Goal: Task Accomplishment & Management: Manage account settings

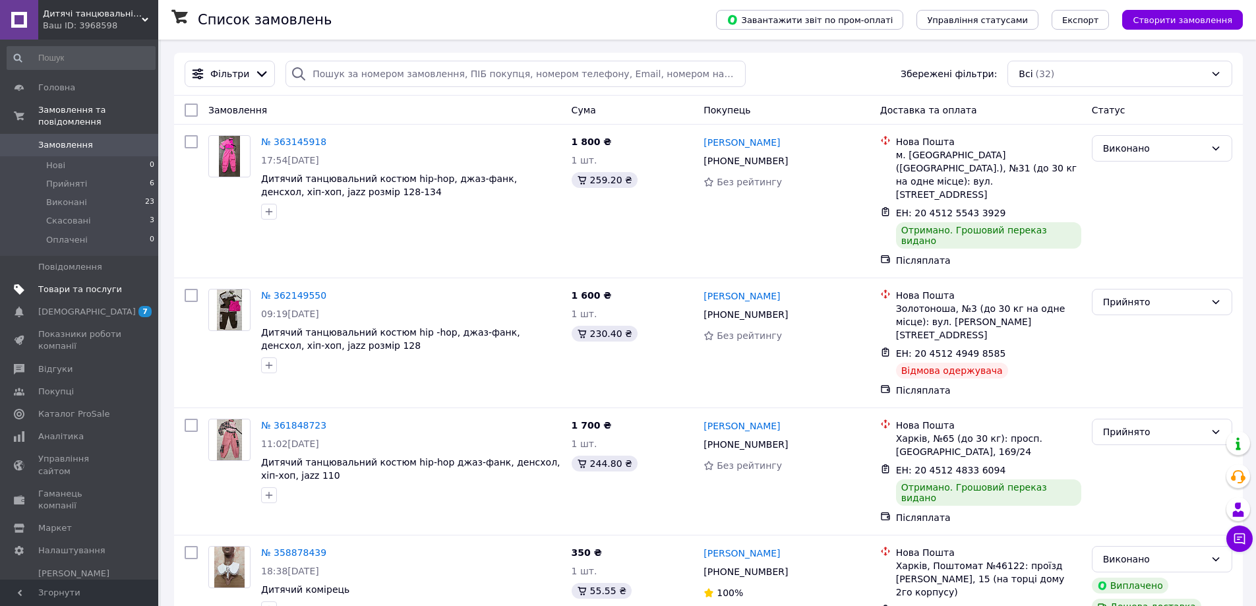
click at [79, 284] on span "Товари та послуги" at bounding box center [80, 290] width 84 height 12
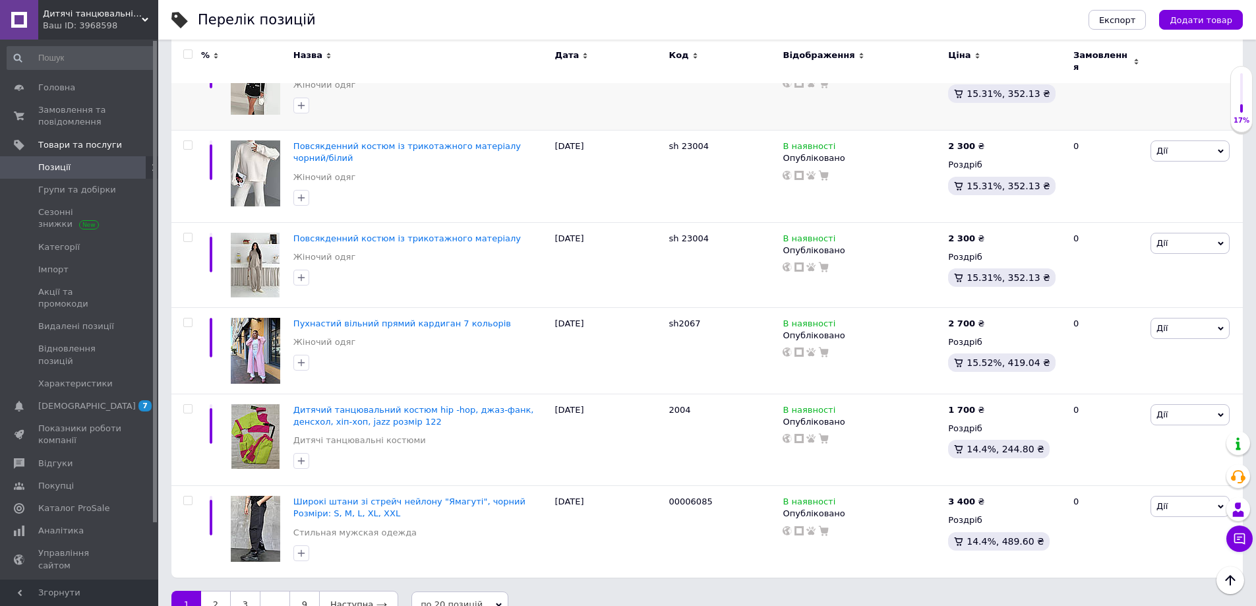
scroll to position [1516, 0]
click at [219, 590] on link "2" at bounding box center [215, 604] width 29 height 28
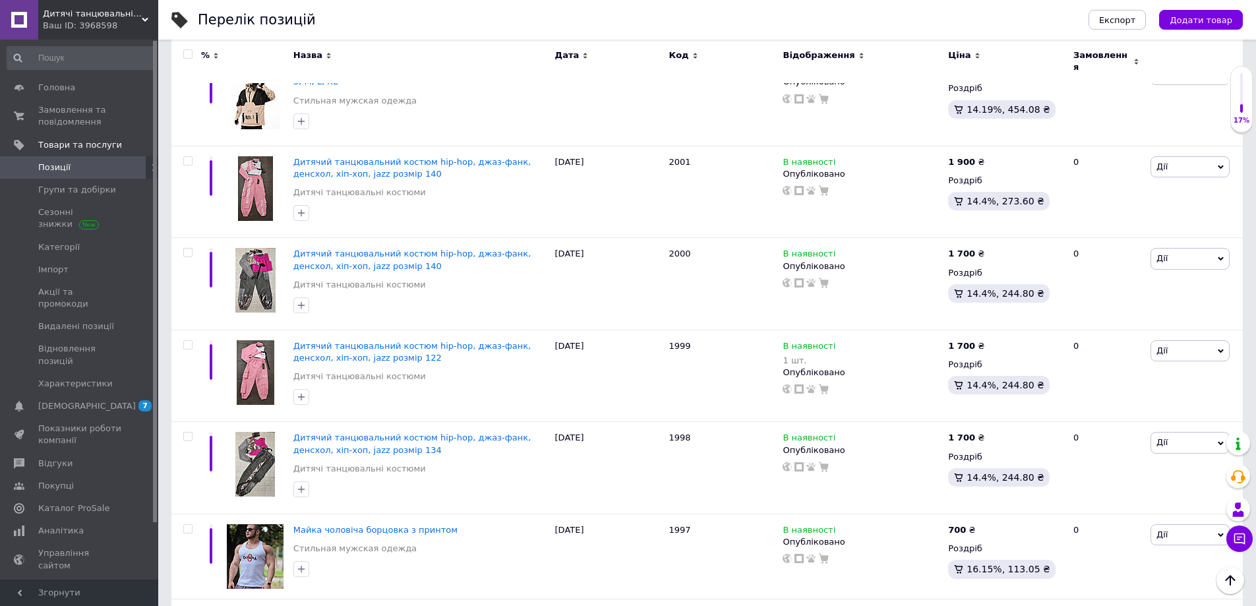
scroll to position [593, 0]
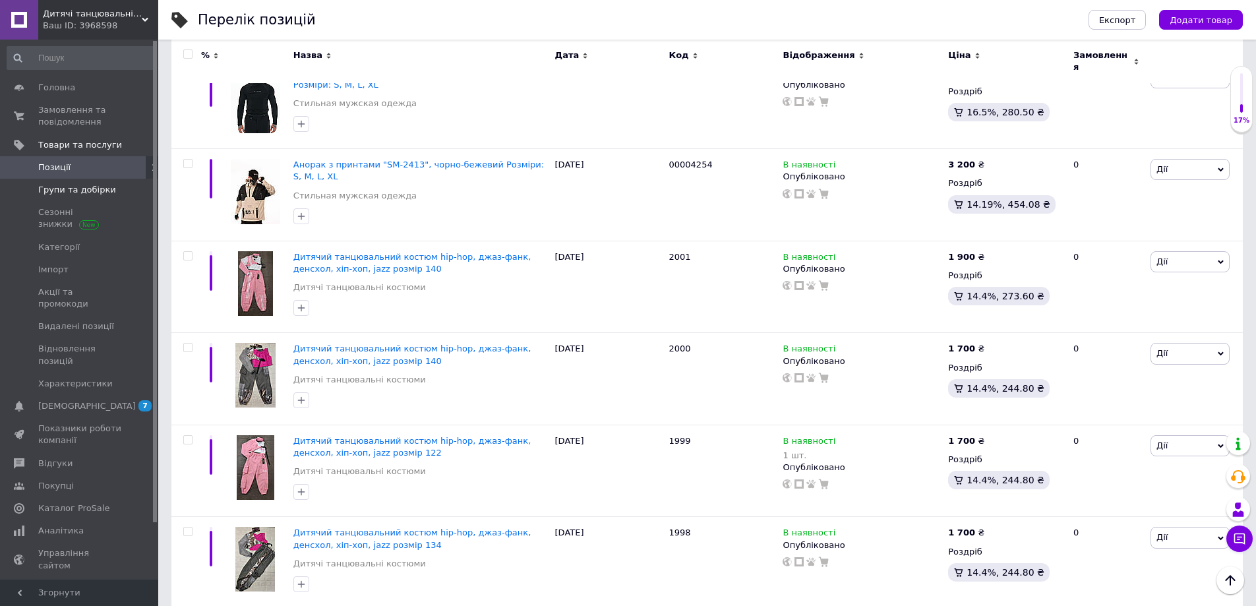
click at [69, 193] on span "Групи та добірки" at bounding box center [77, 190] width 78 height 12
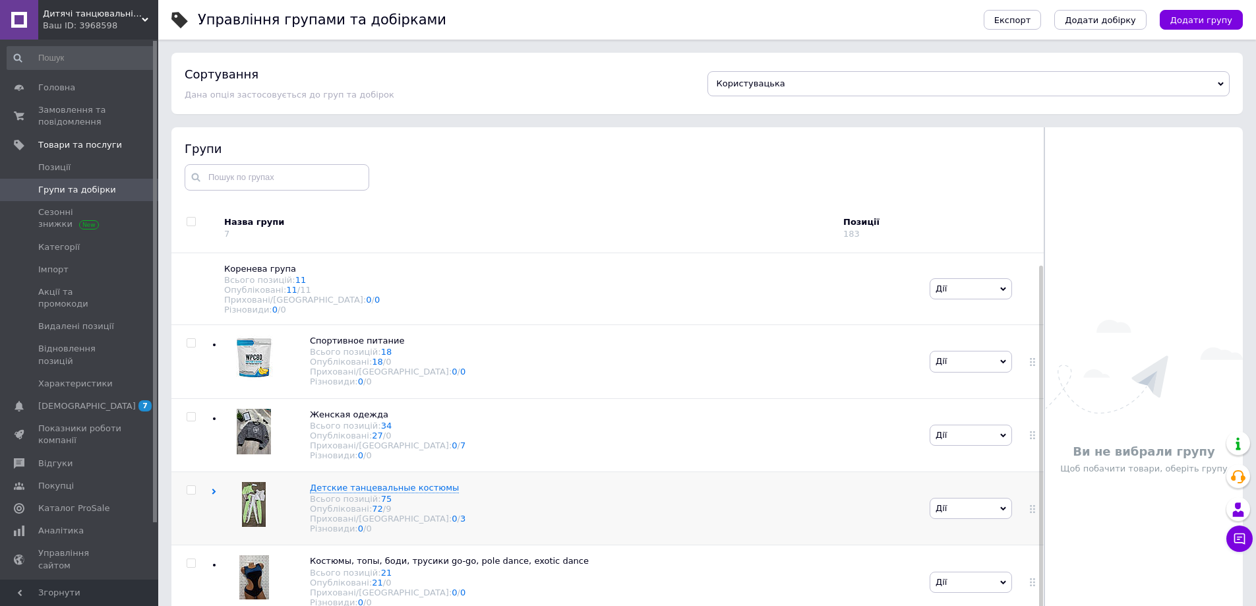
scroll to position [53, 0]
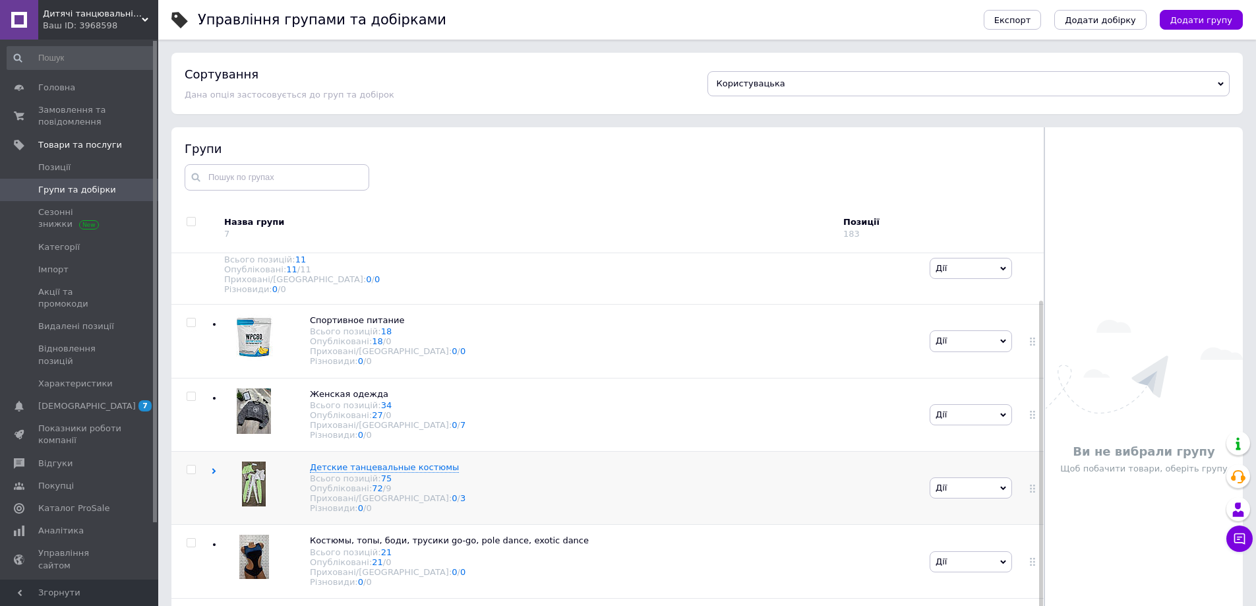
click at [191, 466] on input "checkbox" at bounding box center [191, 470] width 9 height 9
checkbox input "true"
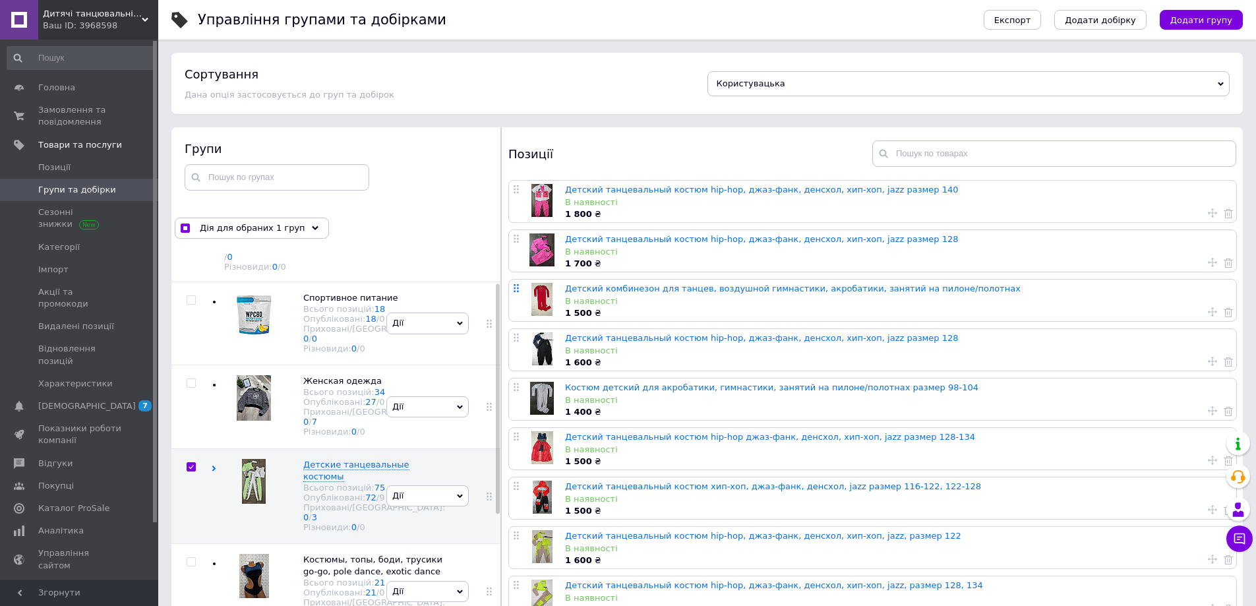
click at [514, 290] on use at bounding box center [516, 288] width 5 height 8
click at [589, 290] on link "Детский комбинезон для танцев, воздушной гимнастики, акробатики, занятий на пил…" at bounding box center [793, 289] width 456 height 10
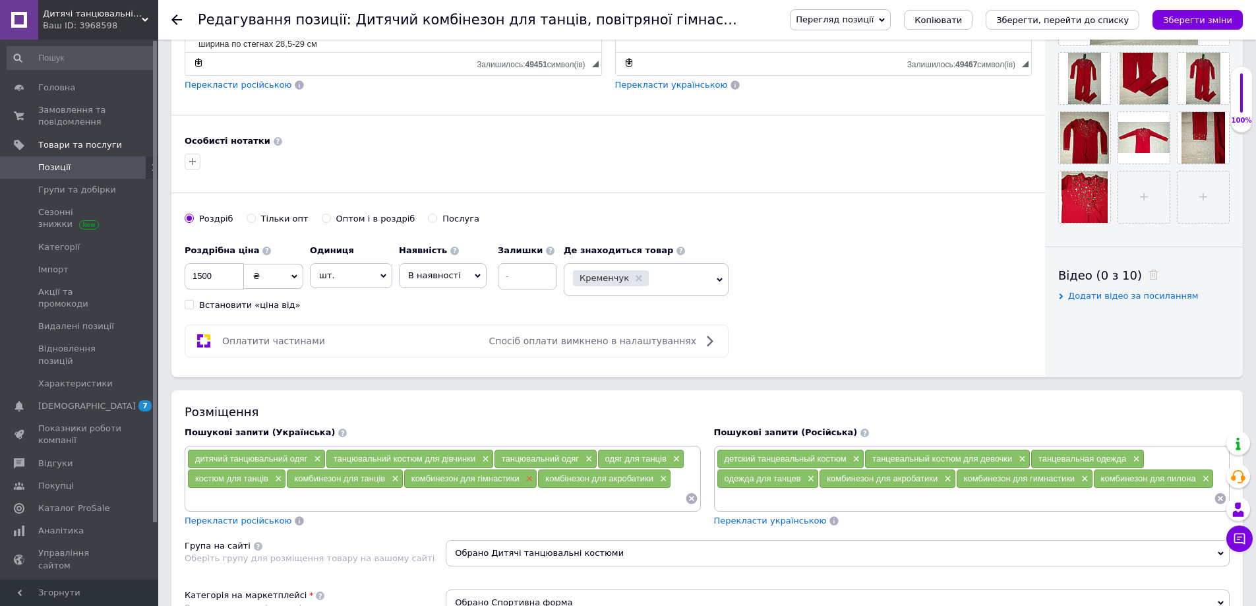
scroll to position [462, 0]
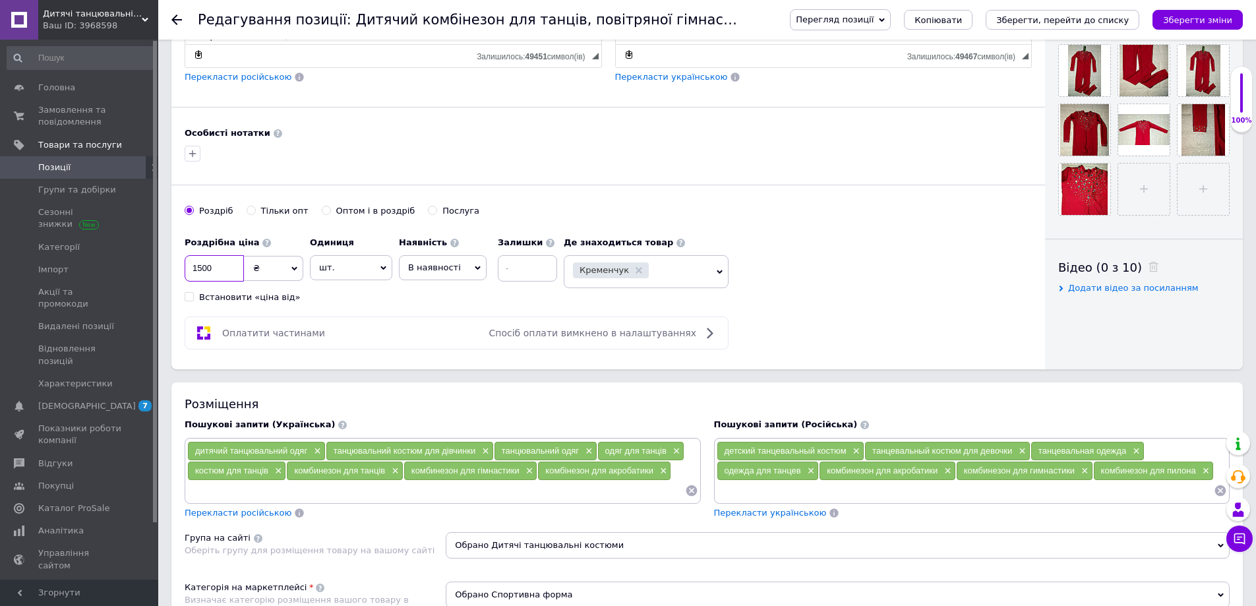
click at [202, 266] on input "1500" at bounding box center [214, 268] width 59 height 26
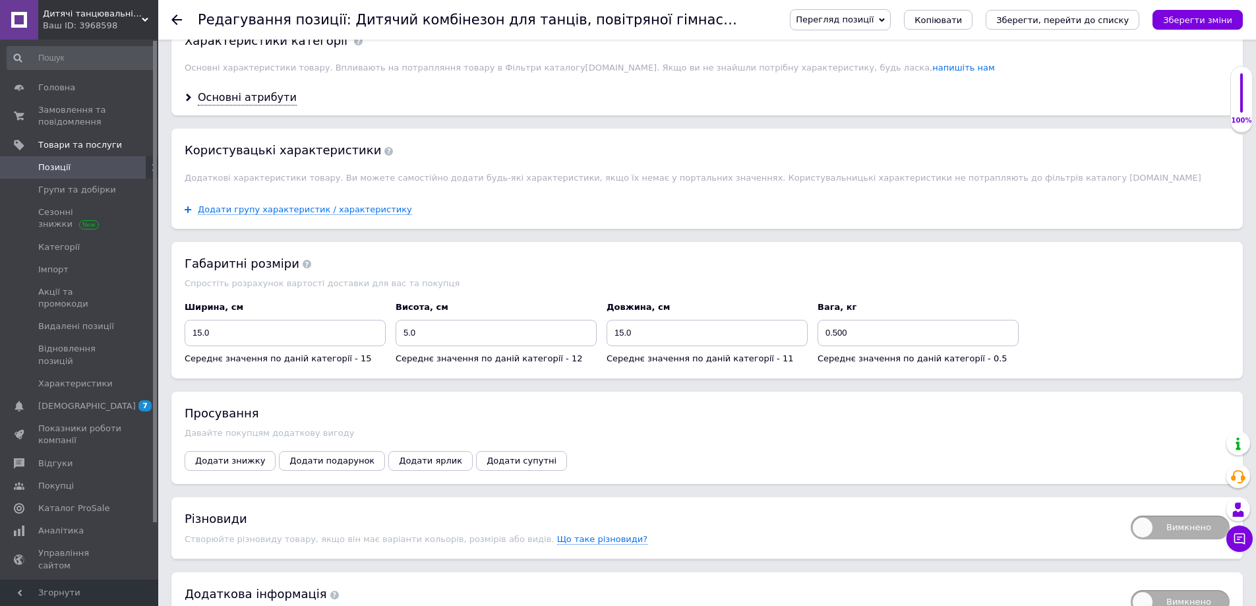
scroll to position [1198, 0]
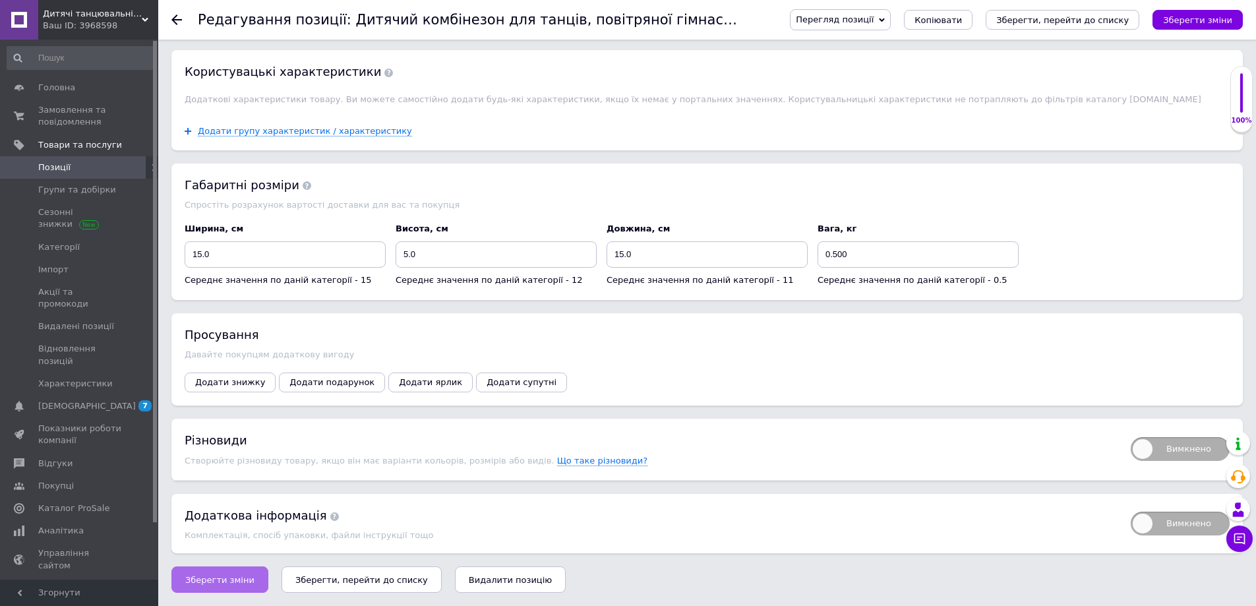
type input "1000"
click at [217, 582] on span "Зберегти зміни" at bounding box center [219, 580] width 69 height 10
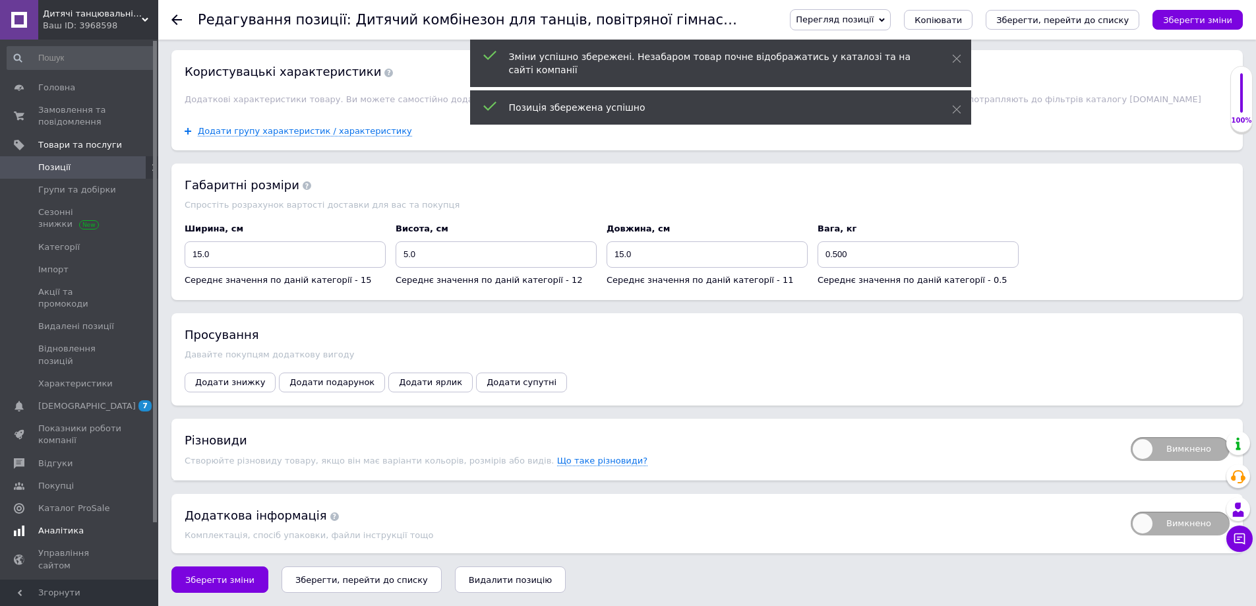
click at [41, 525] on span "Аналітика" at bounding box center [61, 531] width 46 height 12
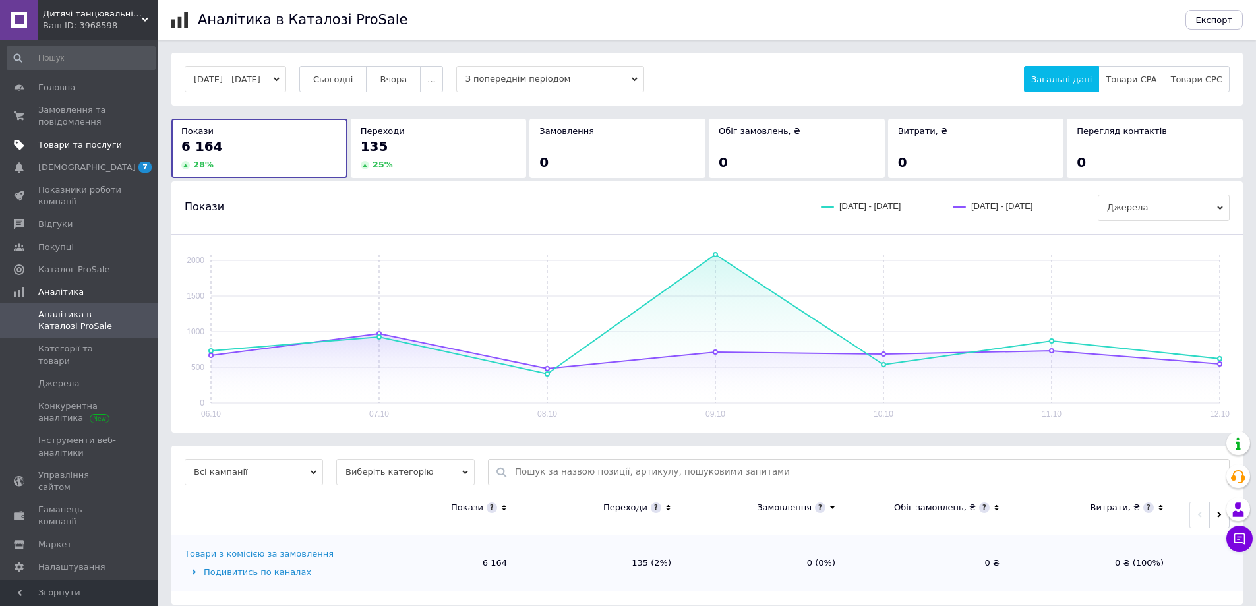
click at [75, 139] on span "Товари та послуги" at bounding box center [80, 145] width 84 height 12
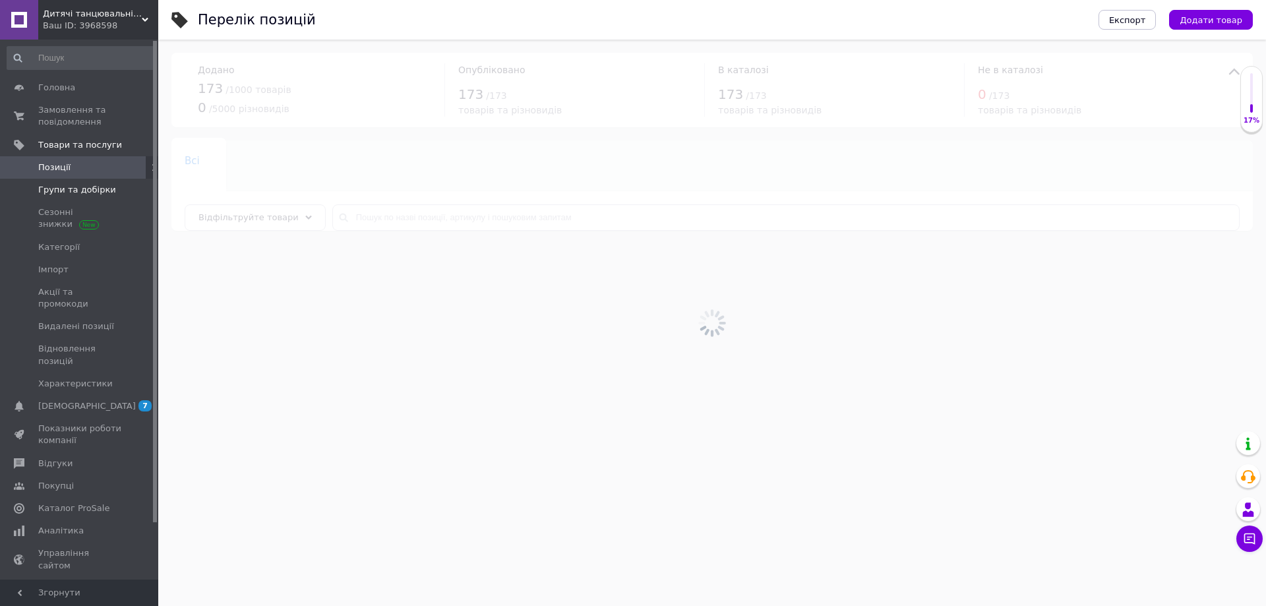
click at [56, 187] on span "Групи та добірки" at bounding box center [77, 190] width 78 height 12
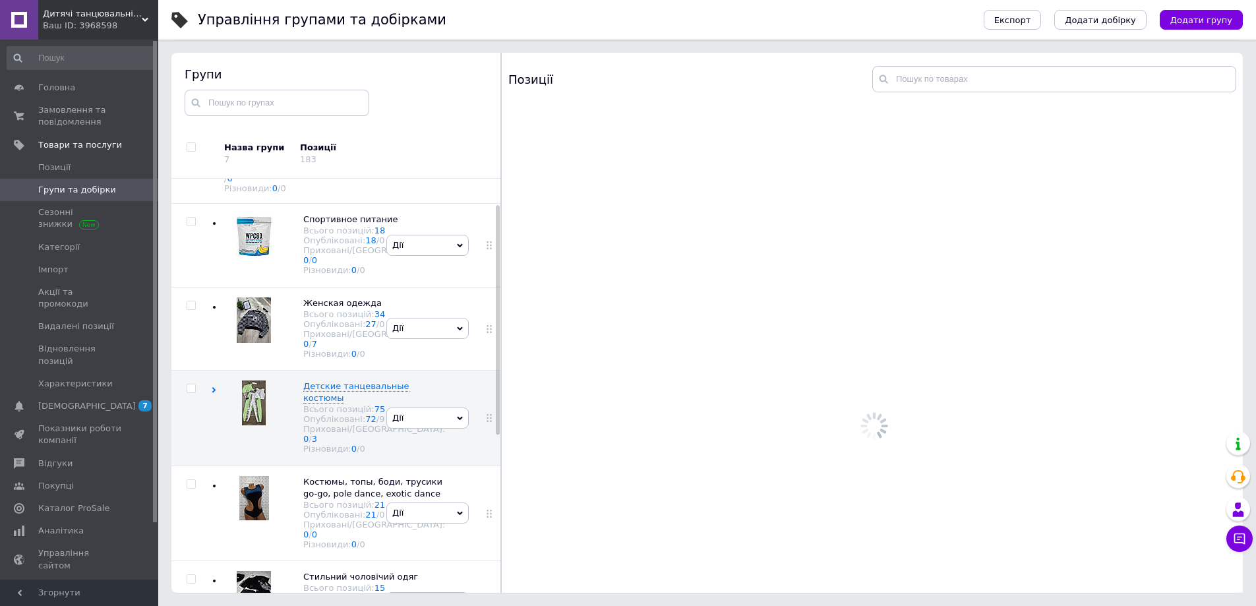
scroll to position [75, 0]
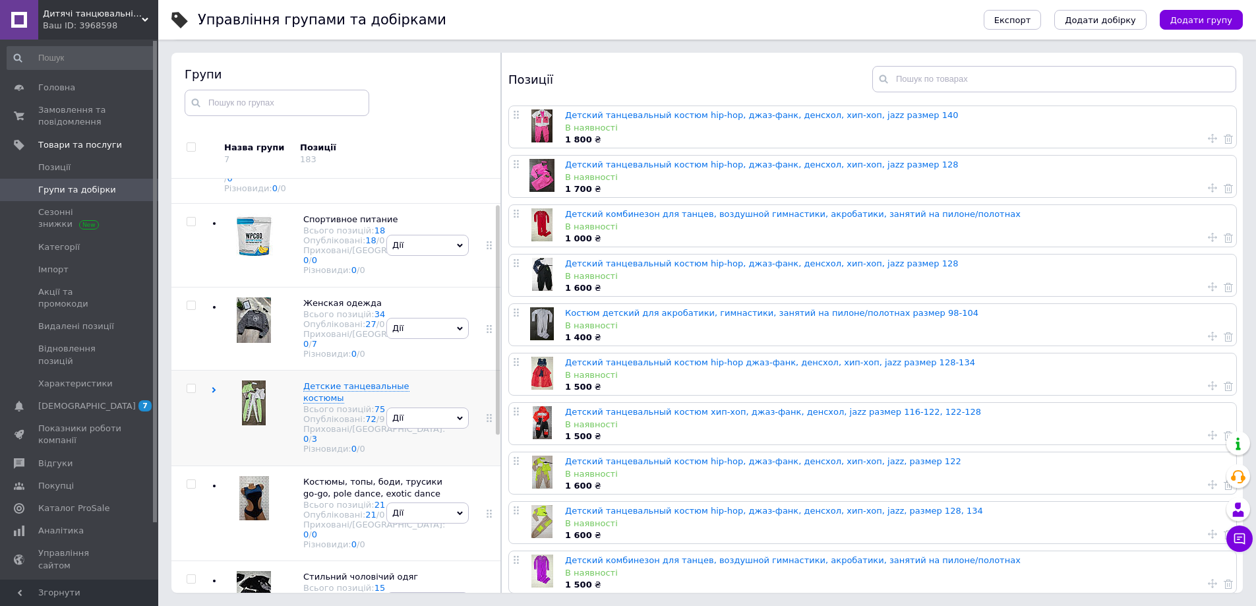
click at [189, 393] on input "checkbox" at bounding box center [191, 389] width 9 height 9
checkbox input "true"
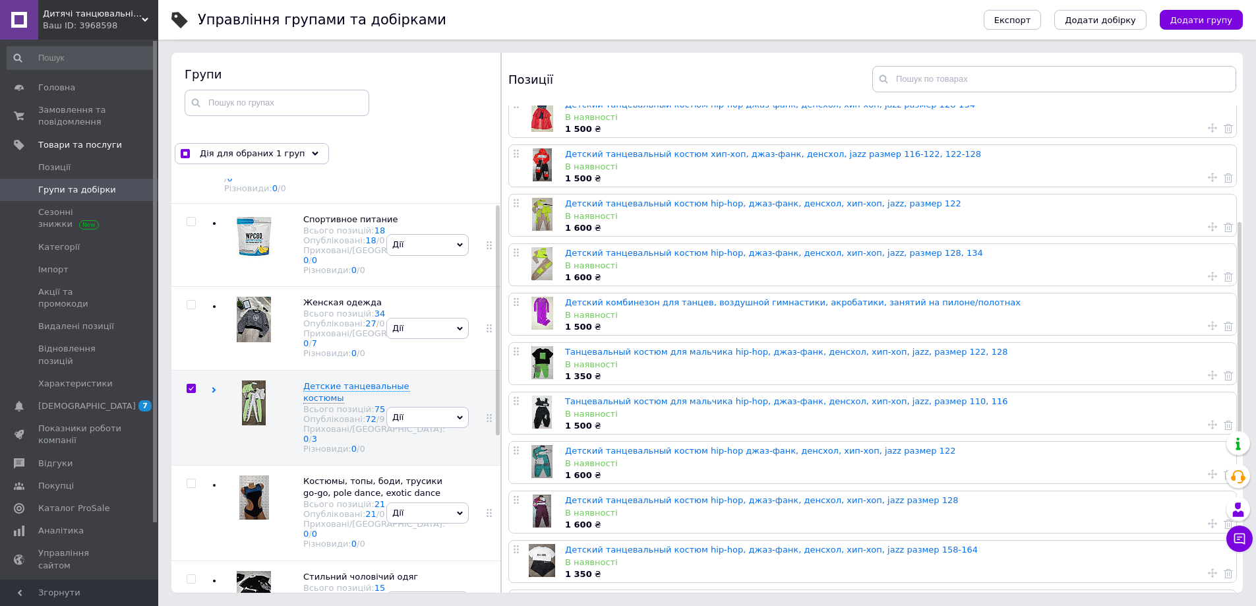
scroll to position [264, 0]
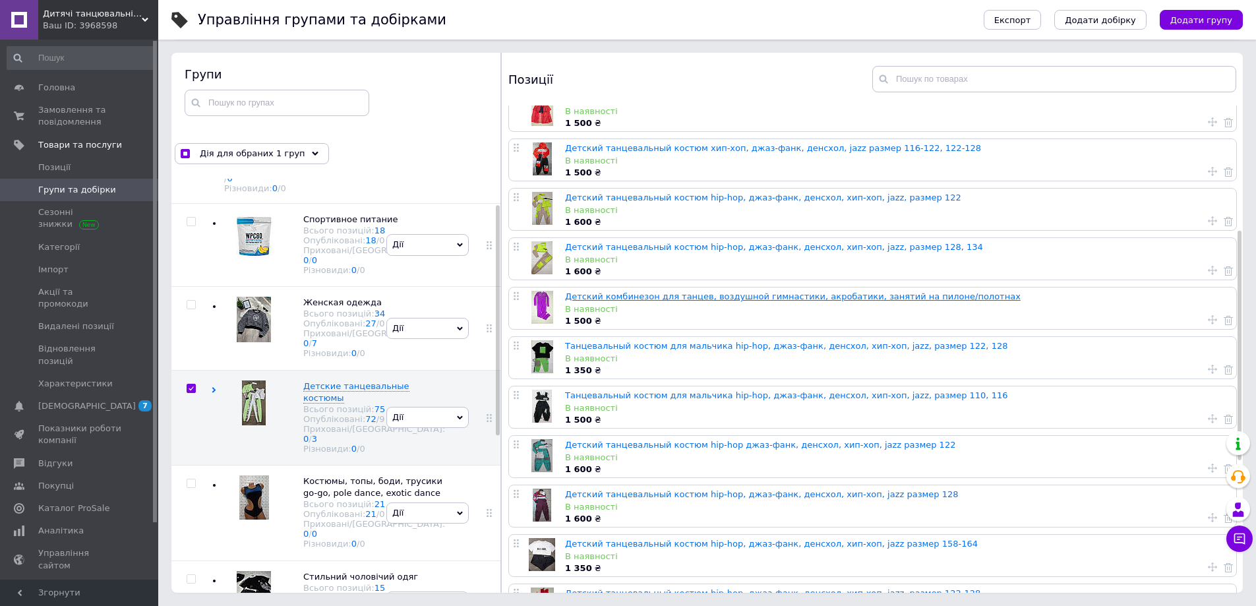
click at [616, 298] on link "Детский комбинезон для танцев, воздушной гимнастики, акробатики, занятий на пил…" at bounding box center [793, 297] width 456 height 10
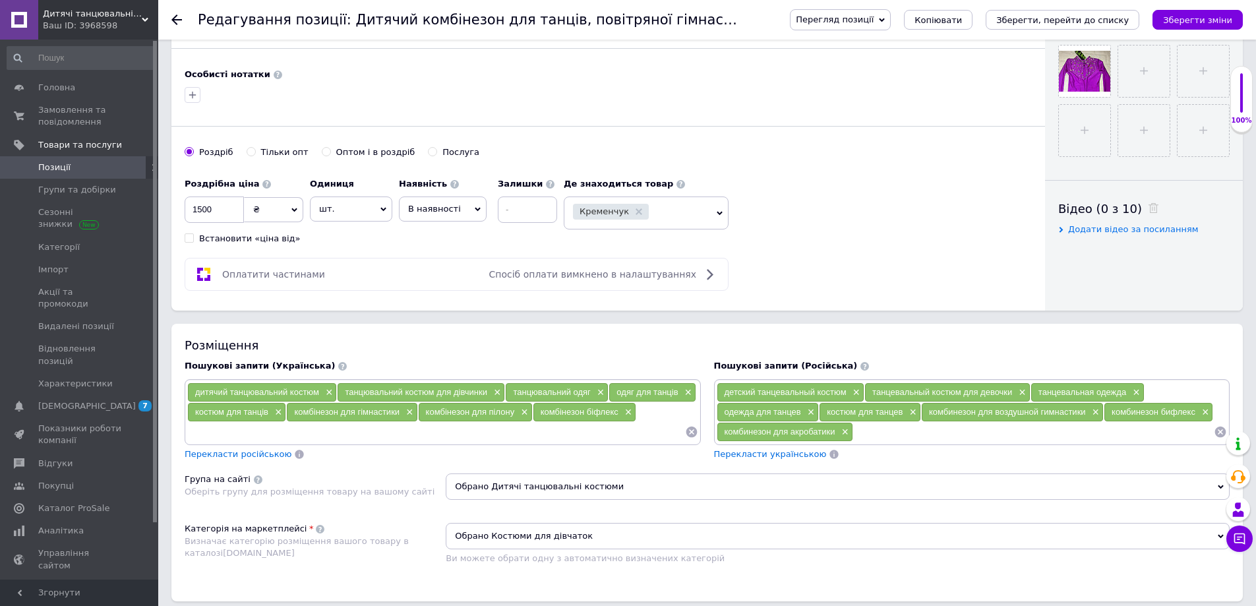
scroll to position [528, 0]
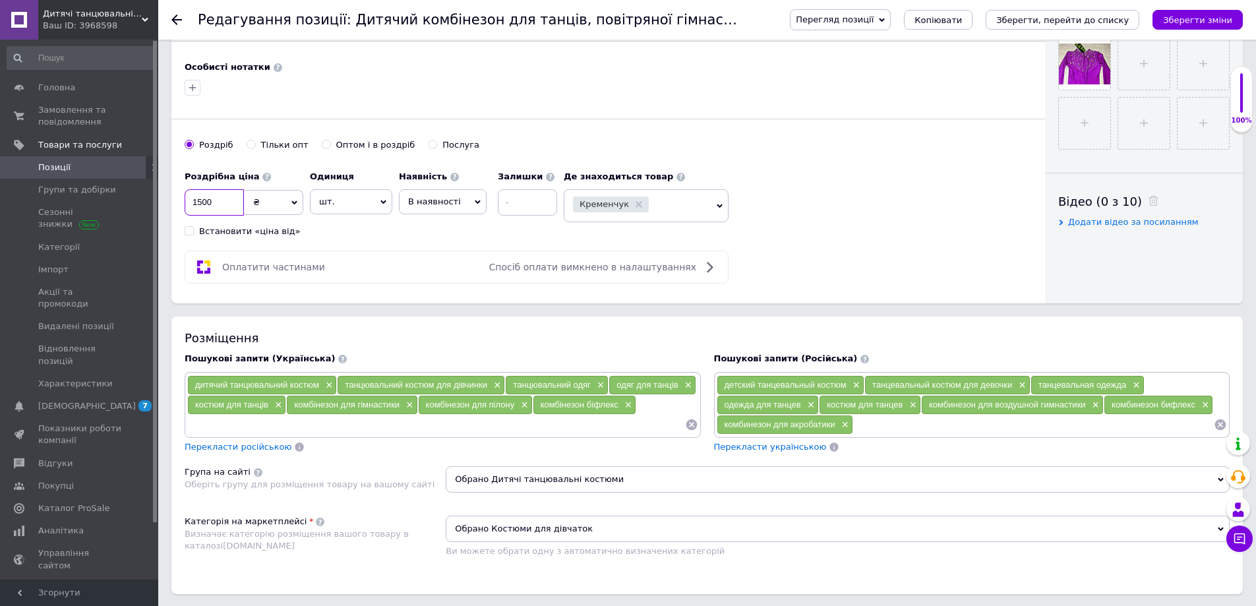
click at [200, 203] on input "1500" at bounding box center [214, 202] width 59 height 26
type input "1000"
click at [637, 204] on span "Кременчук" at bounding box center [611, 205] width 76 height 16
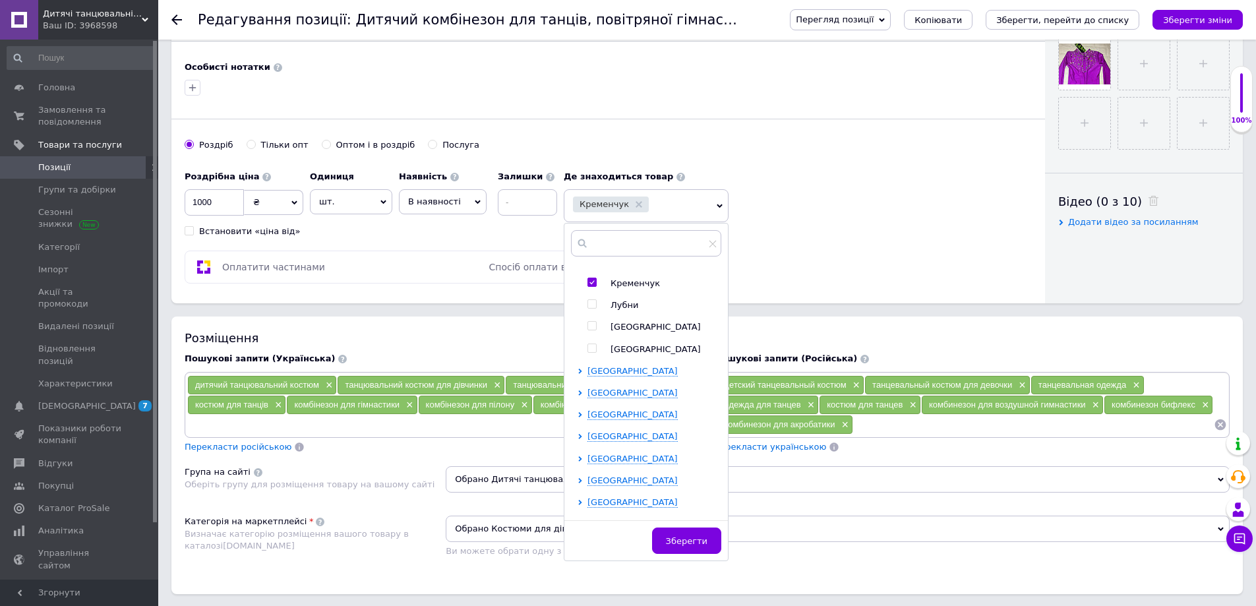
scroll to position [365, 0]
click at [619, 412] on span "[GEOGRAPHIC_DATA]" at bounding box center [633, 413] width 90 height 10
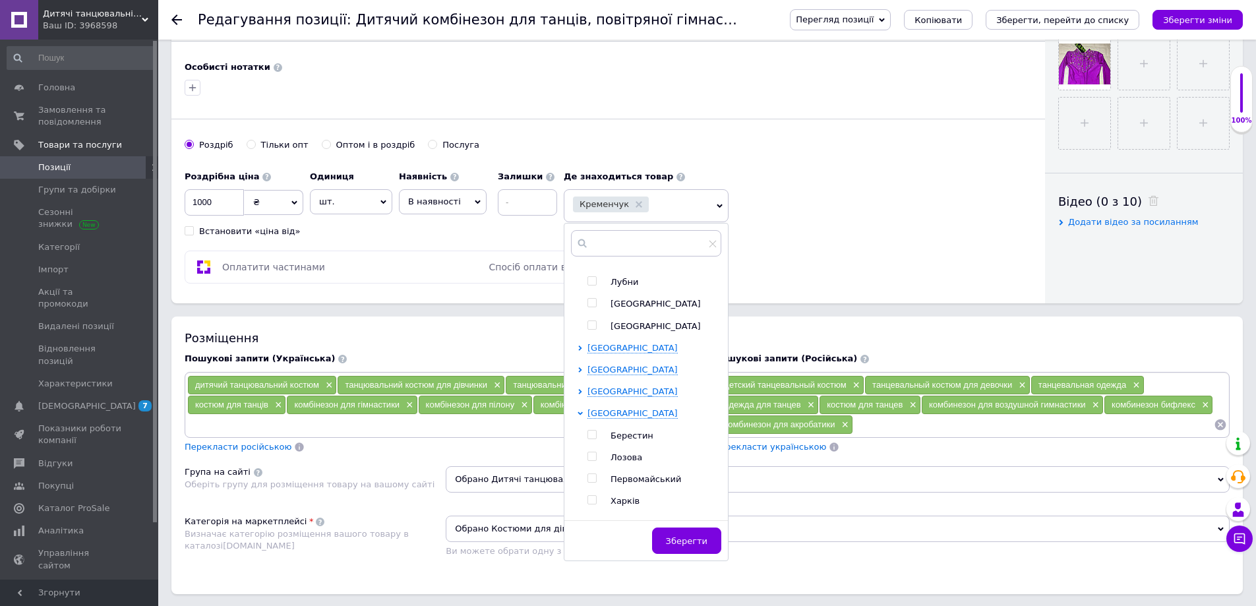
click at [594, 503] on input "checkbox" at bounding box center [592, 500] width 9 height 9
checkbox input "true"
click at [636, 204] on use at bounding box center [639, 204] width 7 height 7
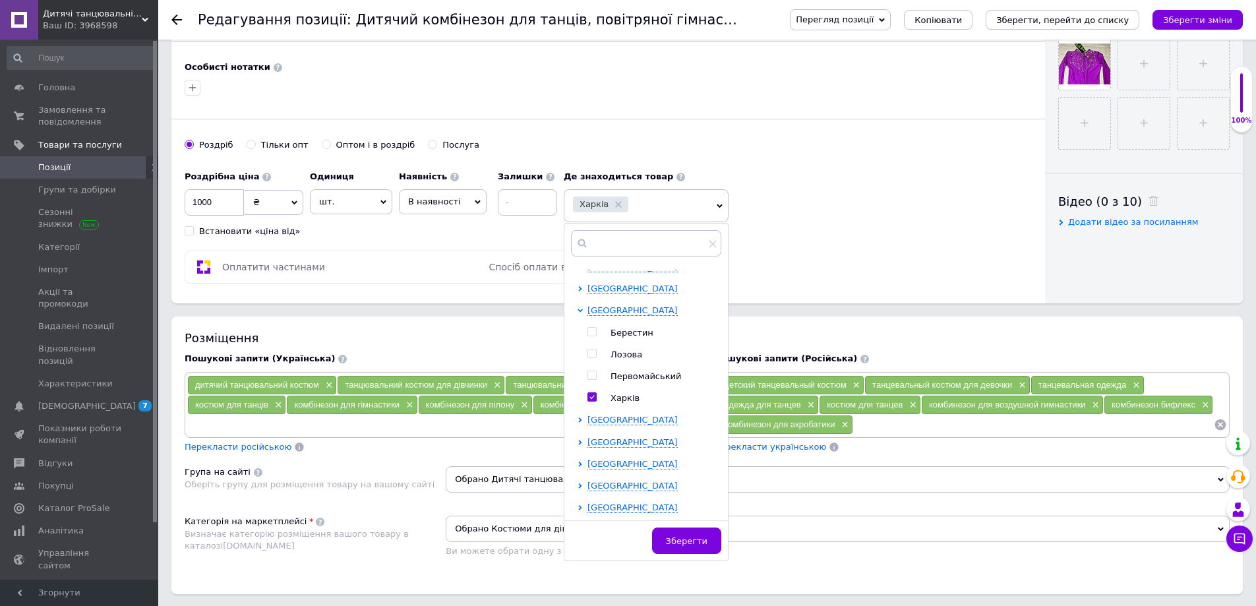
click at [705, 536] on span "Зберегти" at bounding box center [687, 541] width 42 height 10
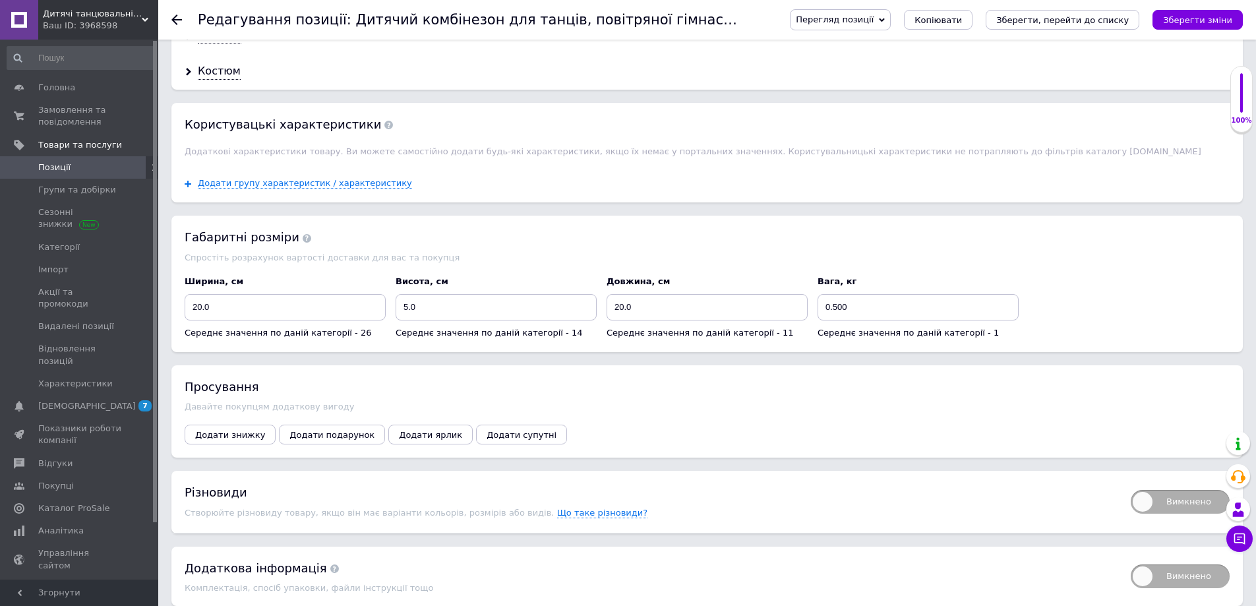
scroll to position [1234, 0]
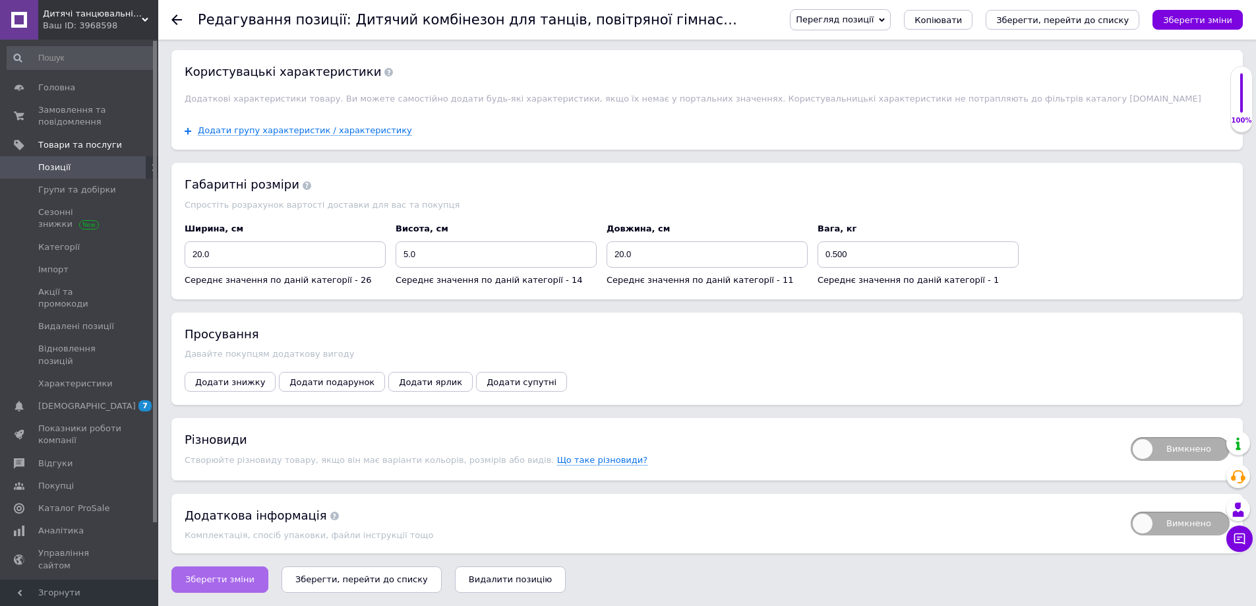
click at [220, 580] on span "Зберегти зміни" at bounding box center [219, 579] width 69 height 10
click at [53, 525] on span "Аналітика" at bounding box center [61, 531] width 46 height 12
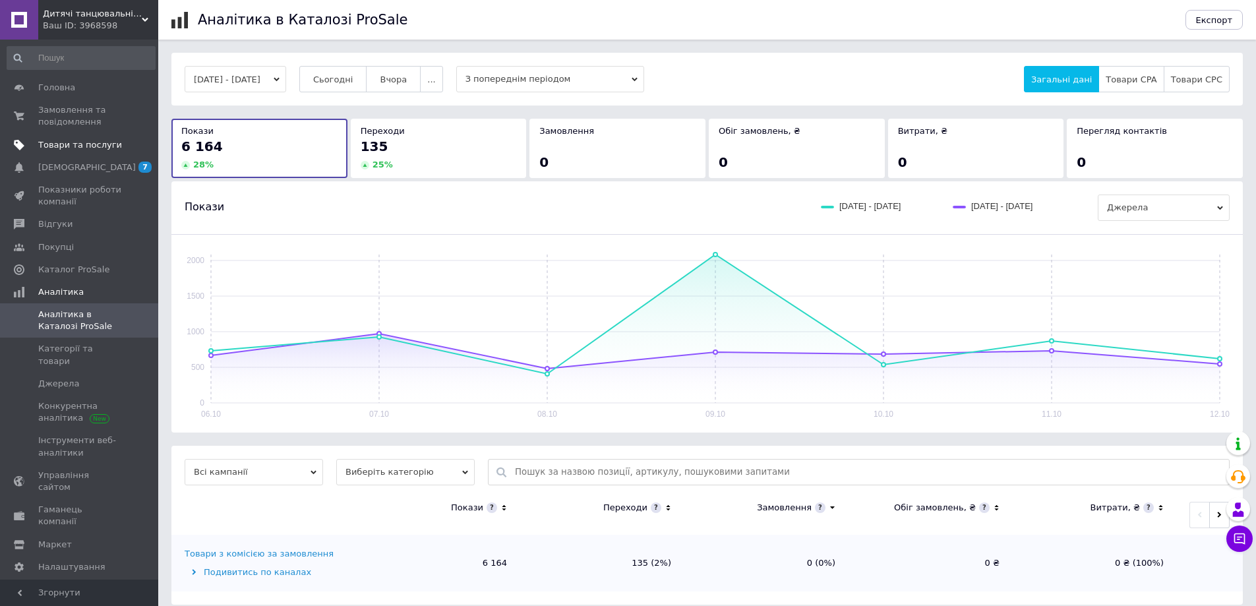
click at [77, 145] on span "Товари та послуги" at bounding box center [80, 145] width 84 height 12
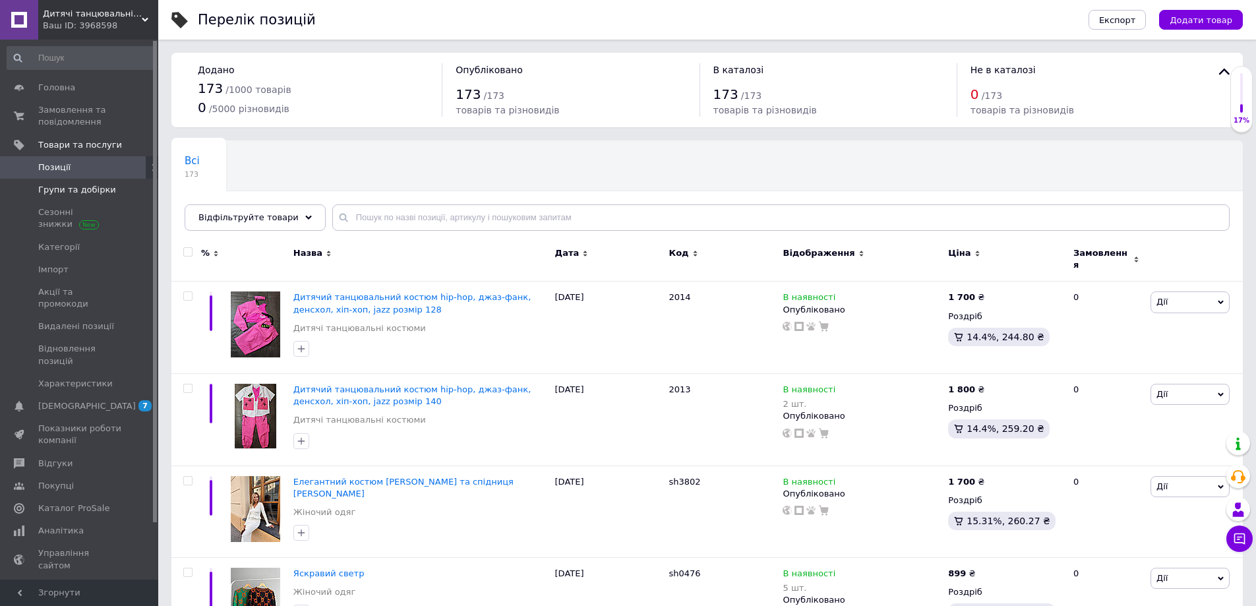
click at [59, 191] on span "Групи та добірки" at bounding box center [77, 190] width 78 height 12
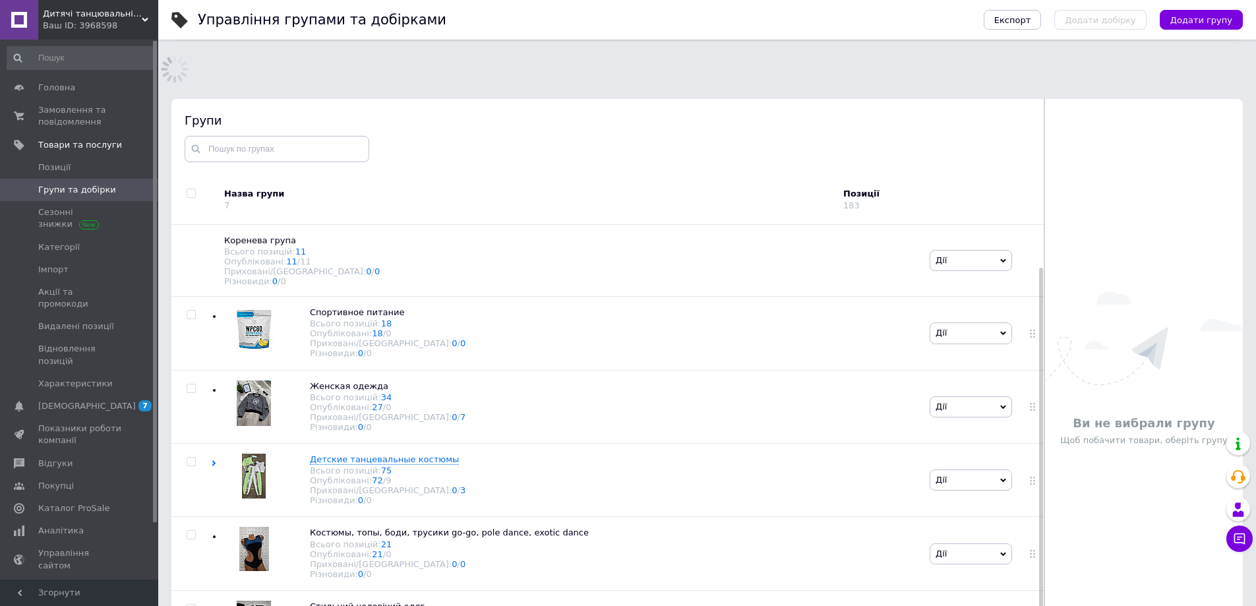
scroll to position [4, 0]
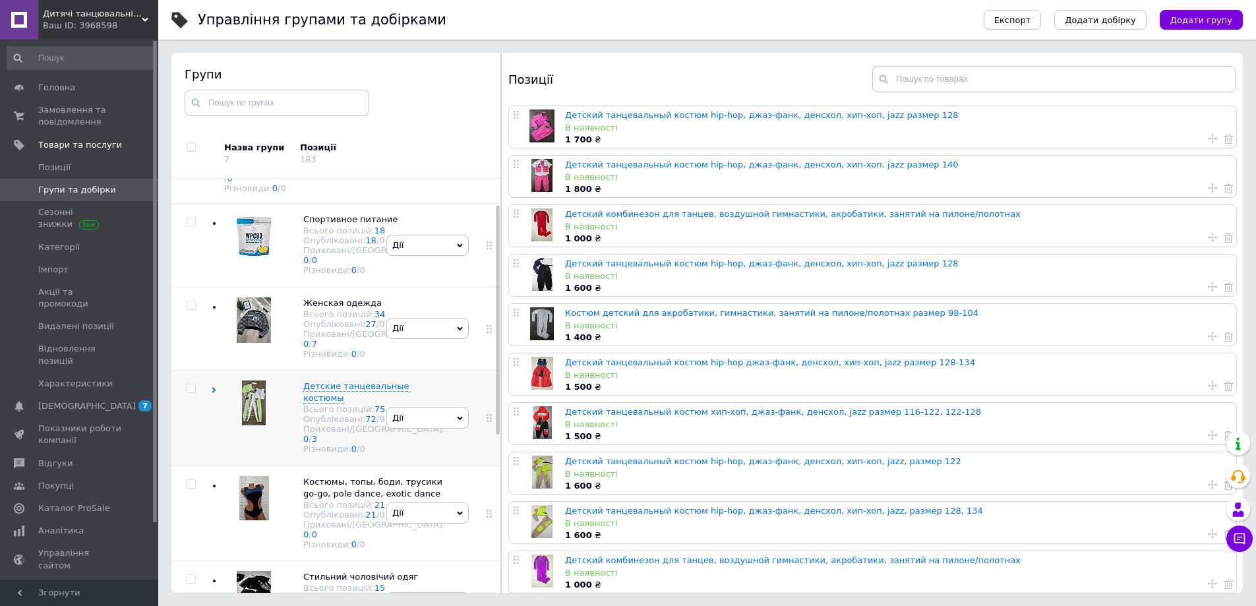
click at [189, 393] on input "checkbox" at bounding box center [191, 389] width 9 height 9
checkbox input "true"
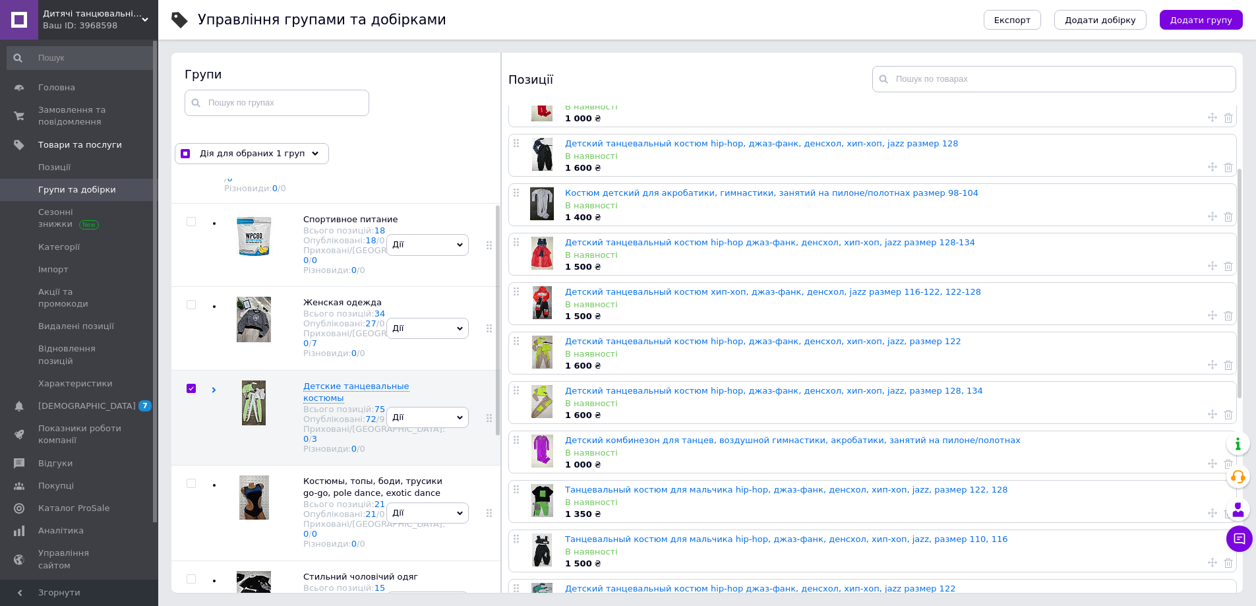
scroll to position [132, 0]
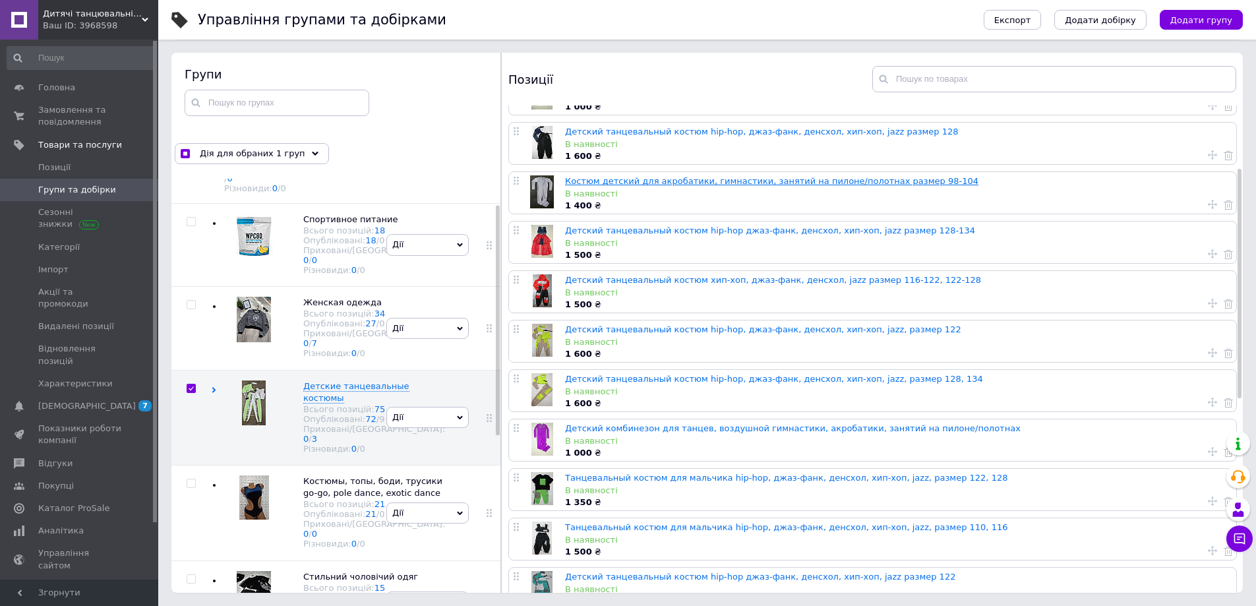
click at [641, 179] on link "Костюм детский для акробатики, гимнастики, занятий на пилоне/полотнах размер 98…" at bounding box center [772, 181] width 414 height 10
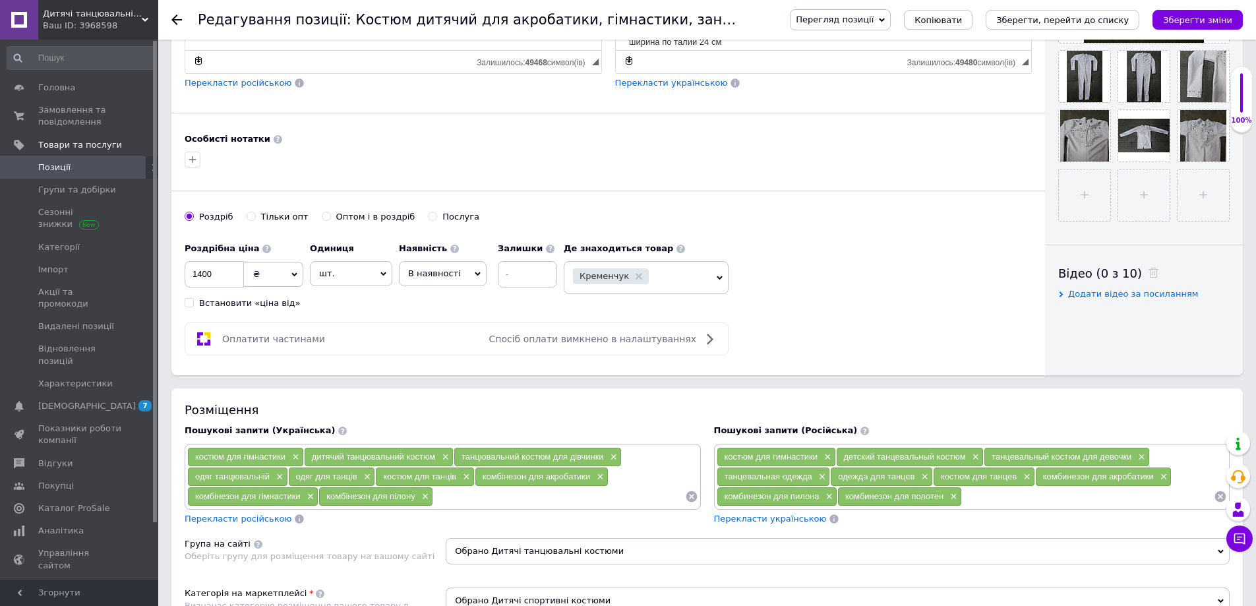
scroll to position [462, 0]
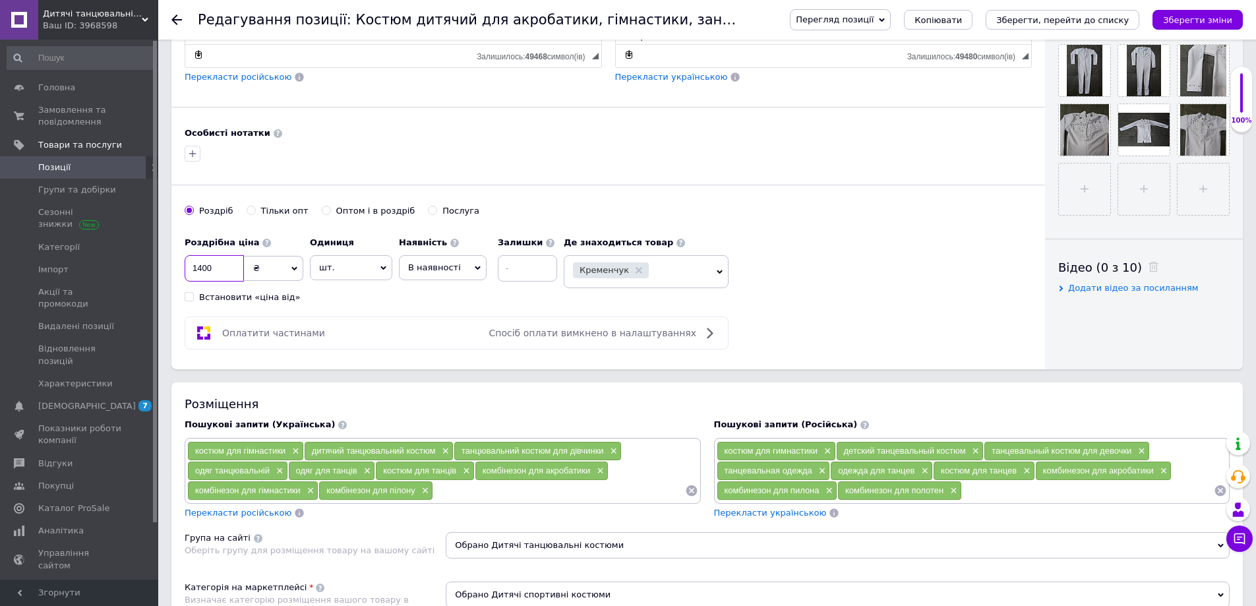
click at [201, 268] on input "1400" at bounding box center [214, 268] width 59 height 26
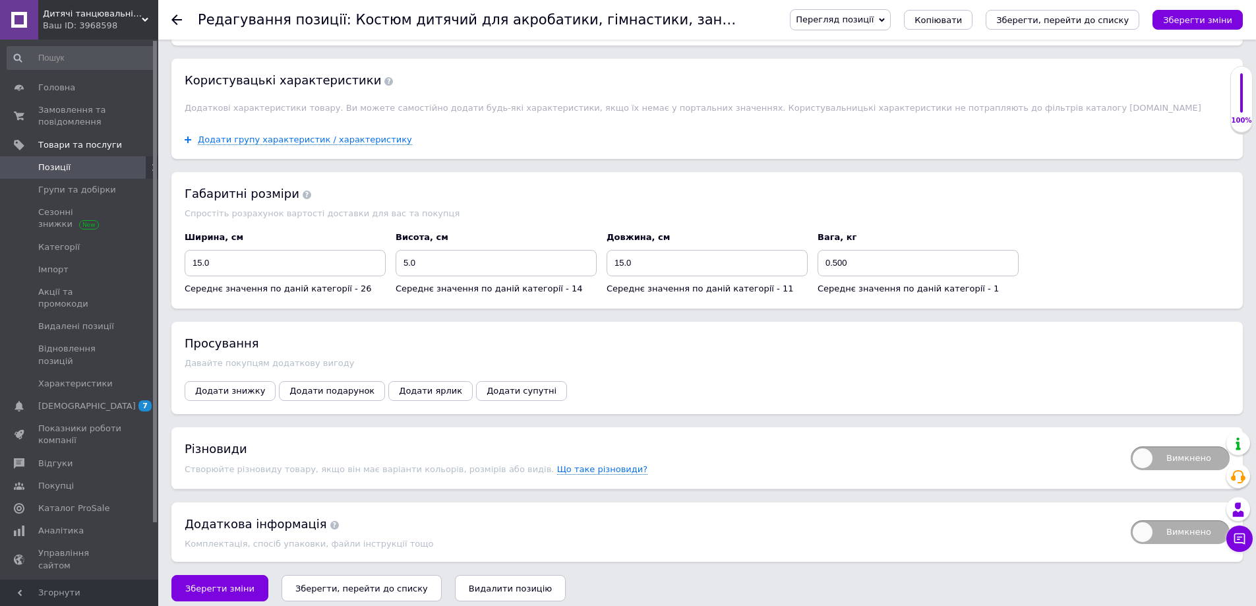
scroll to position [1199, 0]
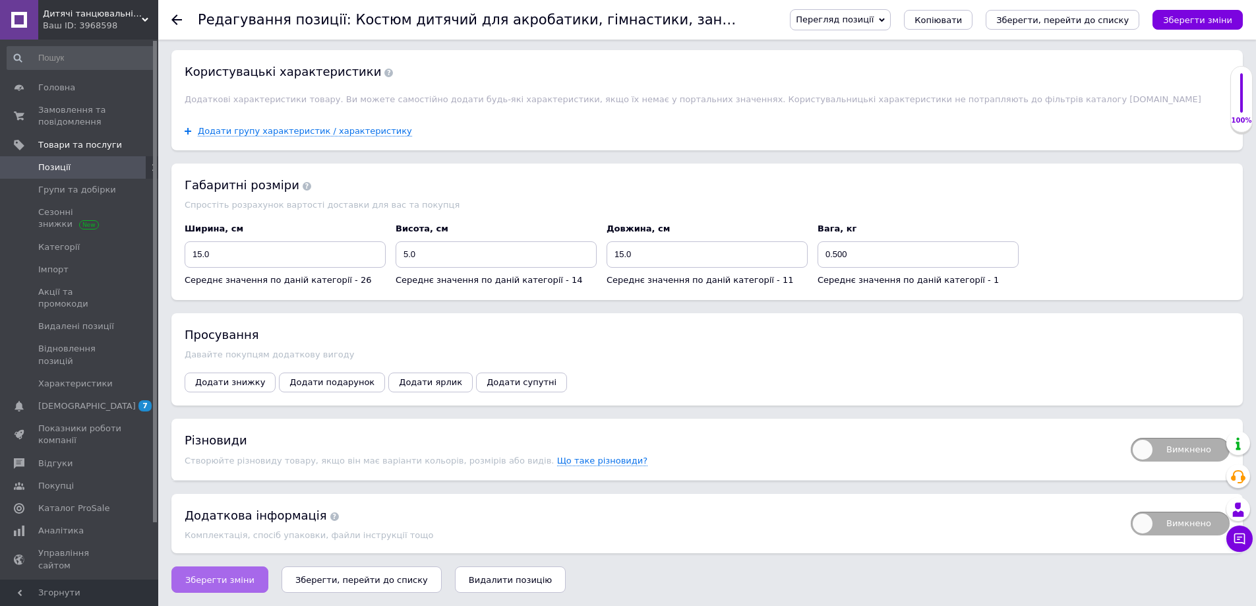
type input "1000"
click at [220, 578] on span "Зберегти зміни" at bounding box center [219, 580] width 69 height 10
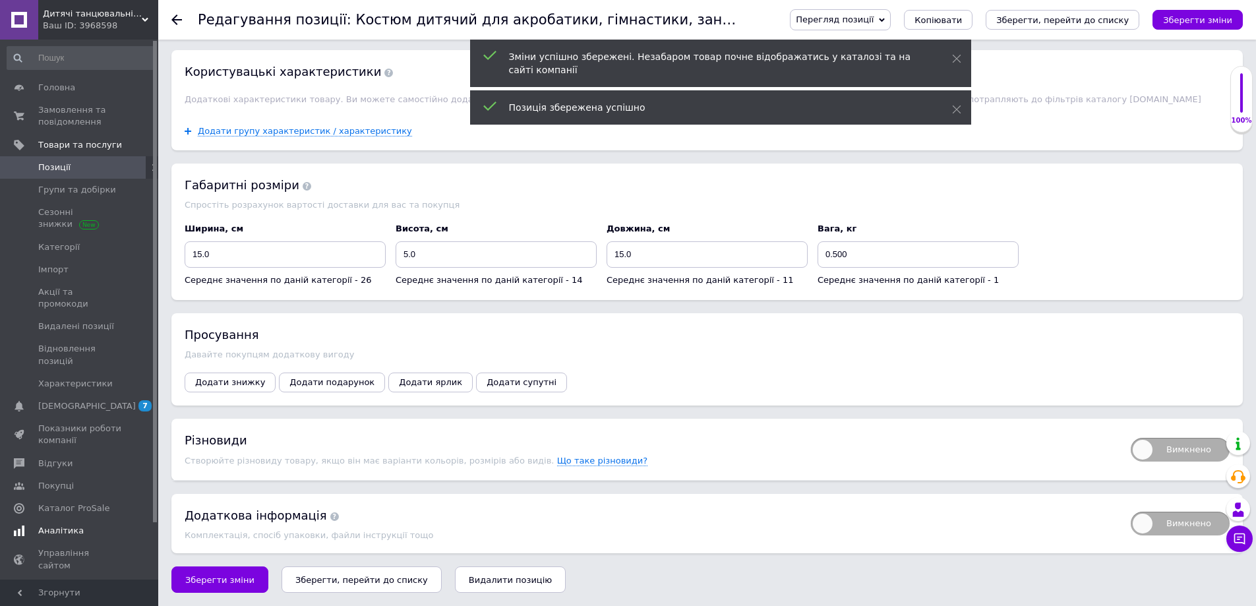
click at [57, 525] on span "Аналітика" at bounding box center [61, 531] width 46 height 12
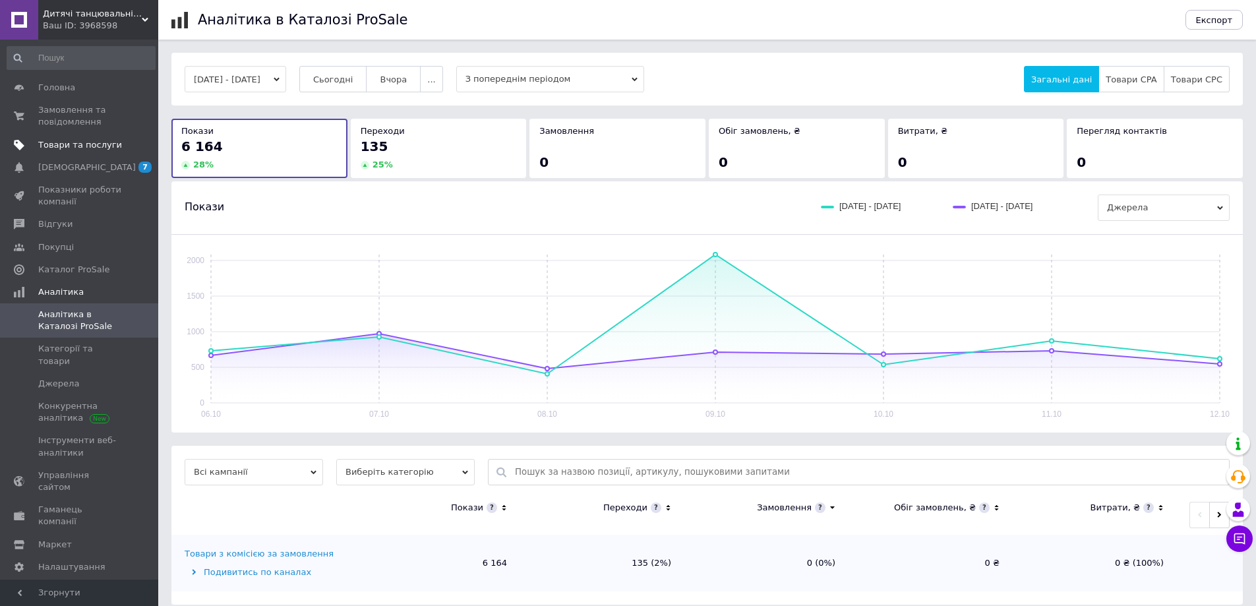
click at [66, 145] on span "Товари та послуги" at bounding box center [80, 145] width 84 height 12
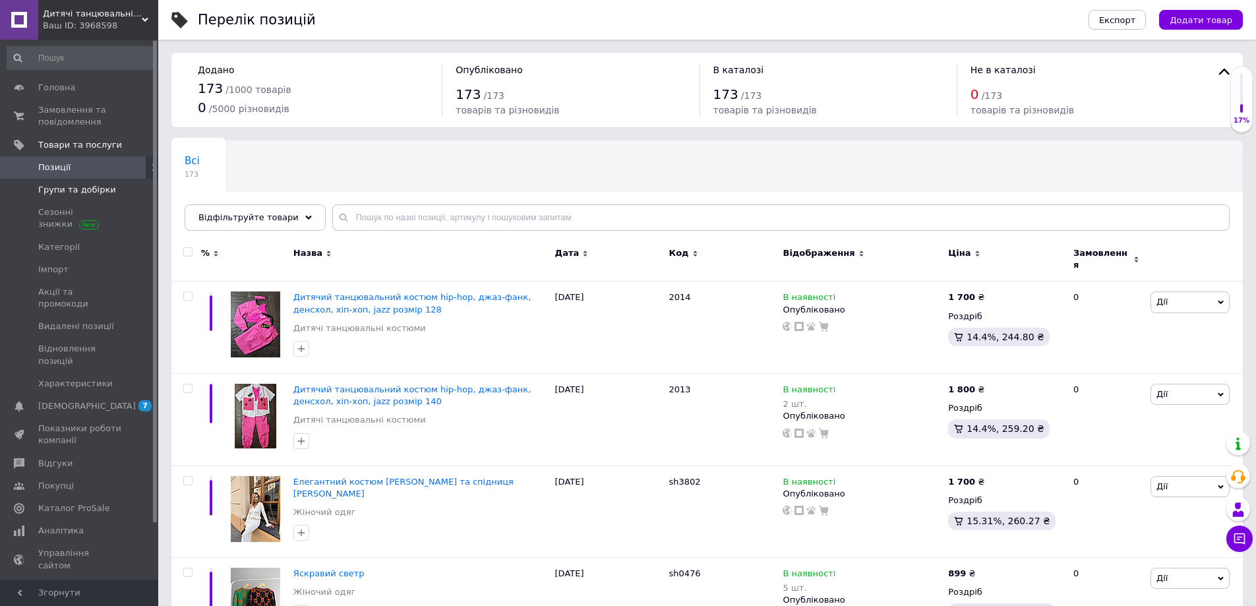
click at [53, 190] on span "Групи та добірки" at bounding box center [77, 190] width 78 height 12
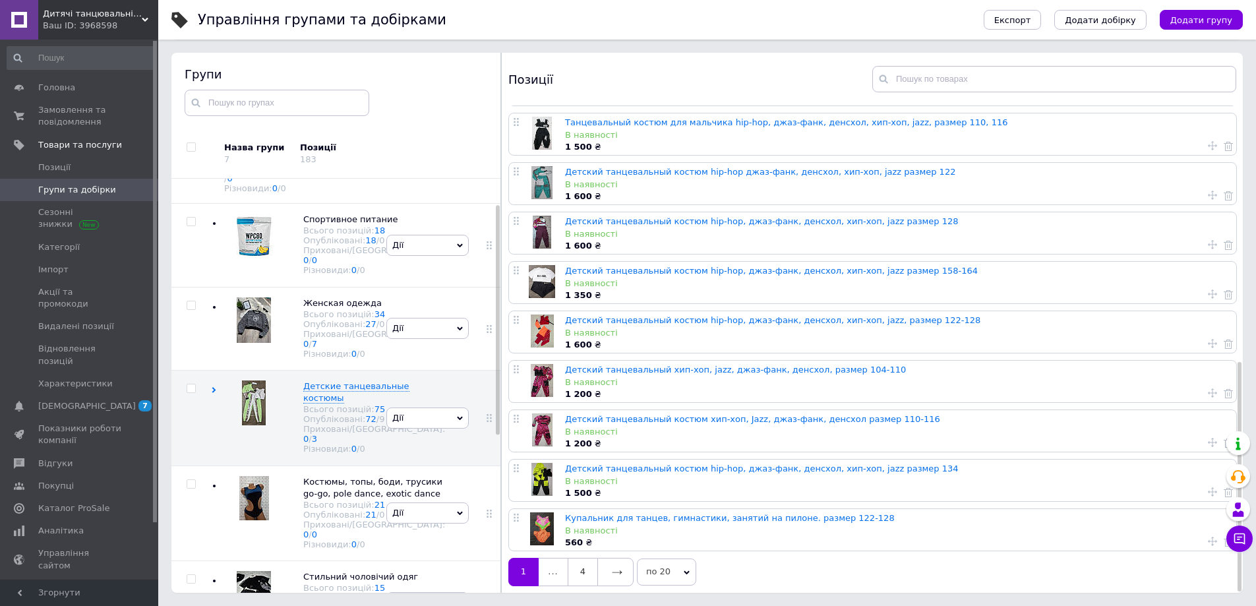
scroll to position [543, 0]
click at [613, 565] on icon at bounding box center [617, 570] width 11 height 11
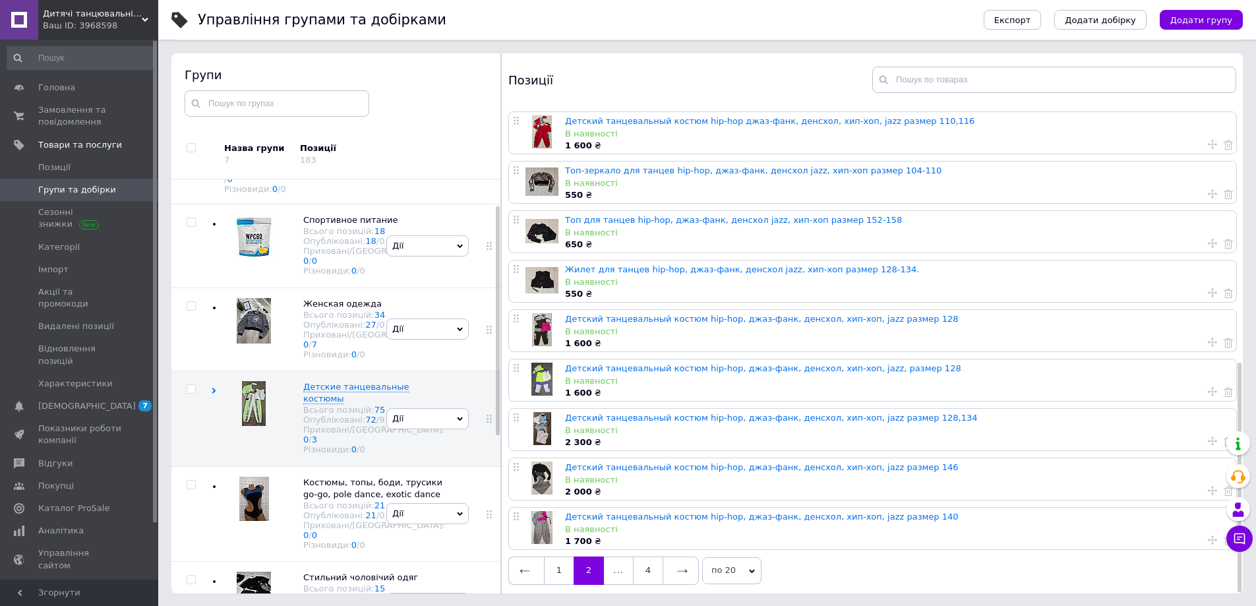
scroll to position [75, 0]
click at [683, 565] on icon at bounding box center [682, 570] width 11 height 11
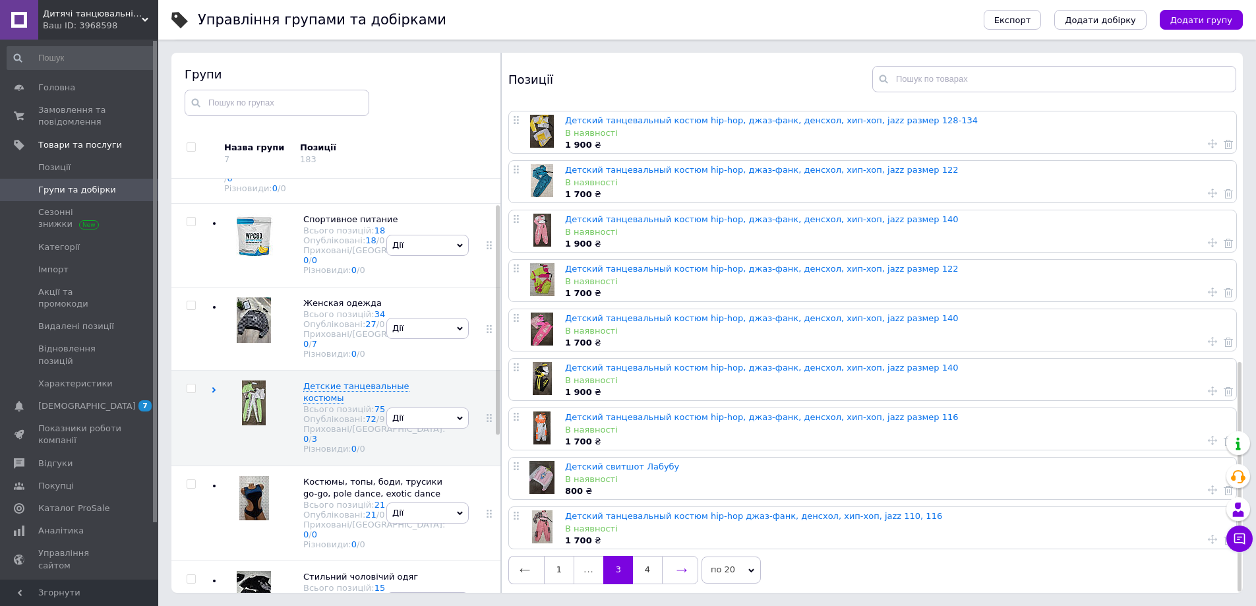
click at [679, 565] on icon at bounding box center [682, 570] width 11 height 11
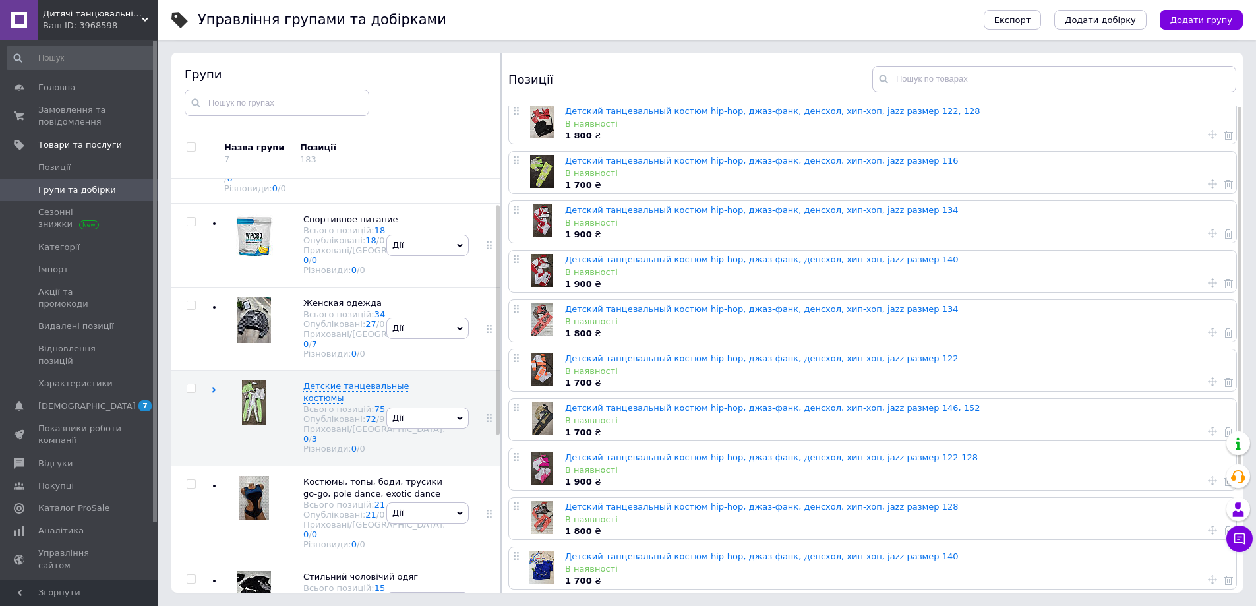
scroll to position [0, 0]
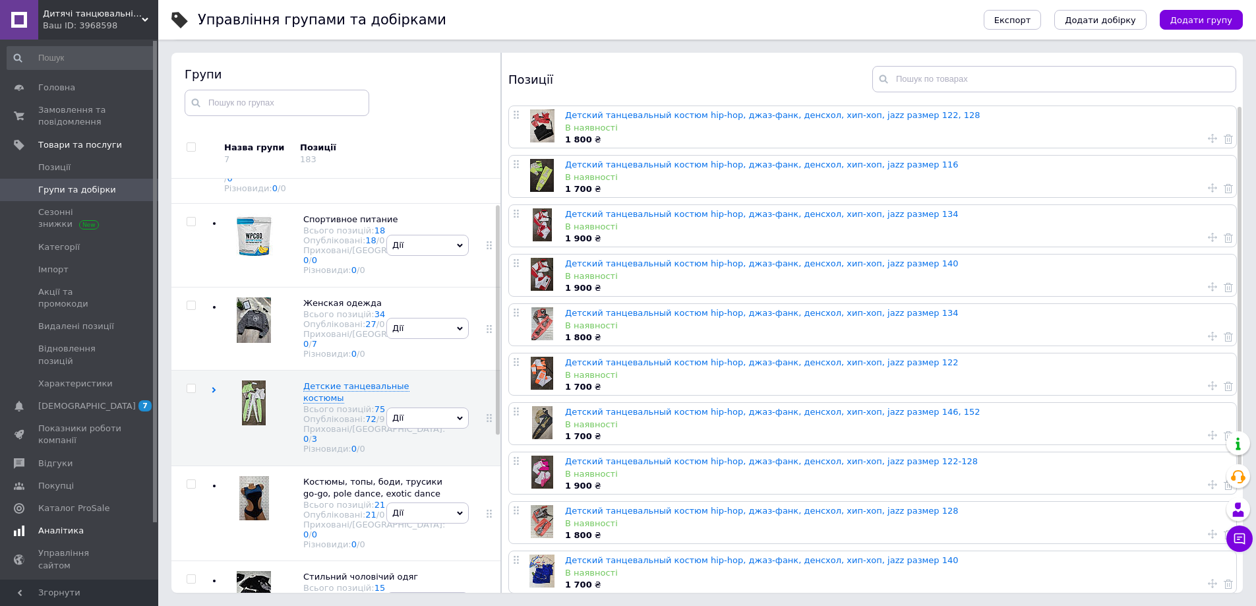
click at [66, 520] on link "Аналітика" at bounding box center [81, 531] width 162 height 22
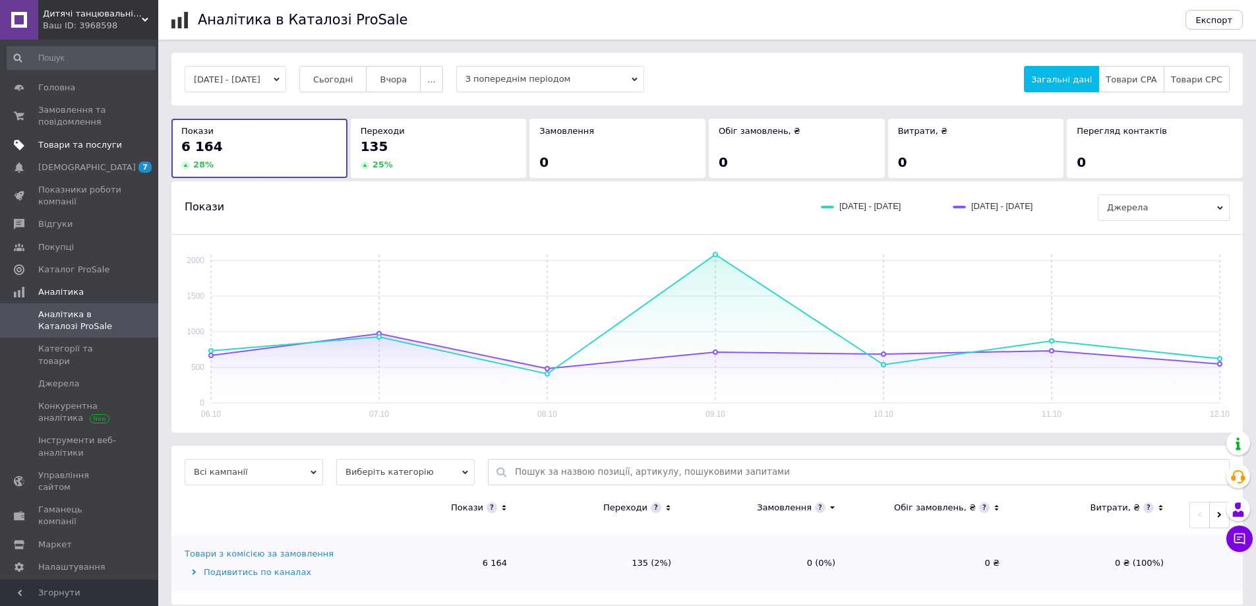
click at [84, 138] on link "Товари та послуги" at bounding box center [81, 145] width 162 height 22
